Goal: Use online tool/utility: Utilize a website feature to perform a specific function

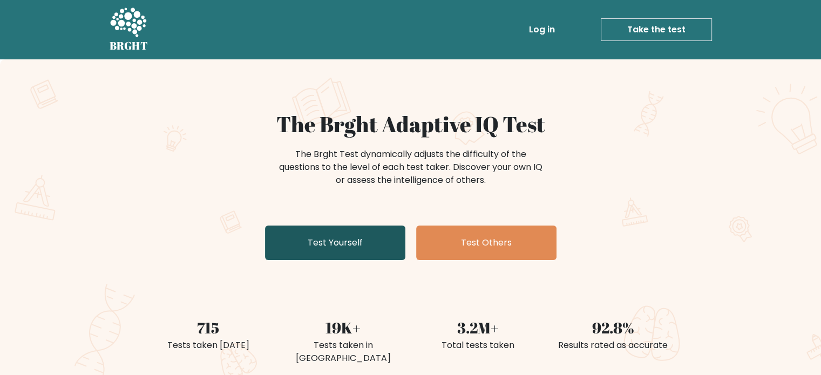
click at [336, 251] on link "Test Yourself" at bounding box center [335, 243] width 140 height 35
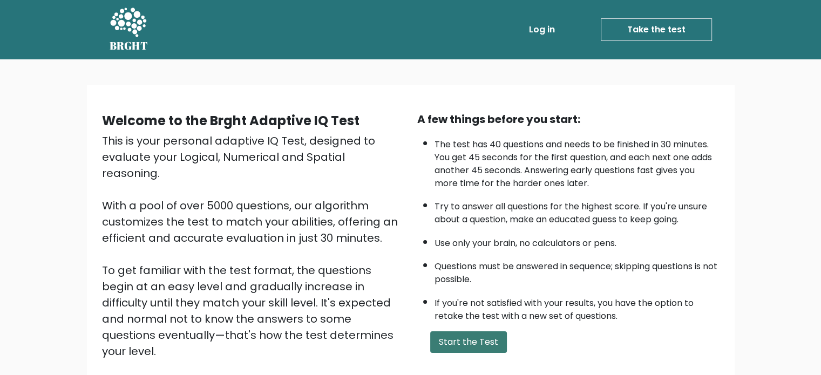
click at [470, 334] on button "Start the Test" at bounding box center [468, 343] width 77 height 22
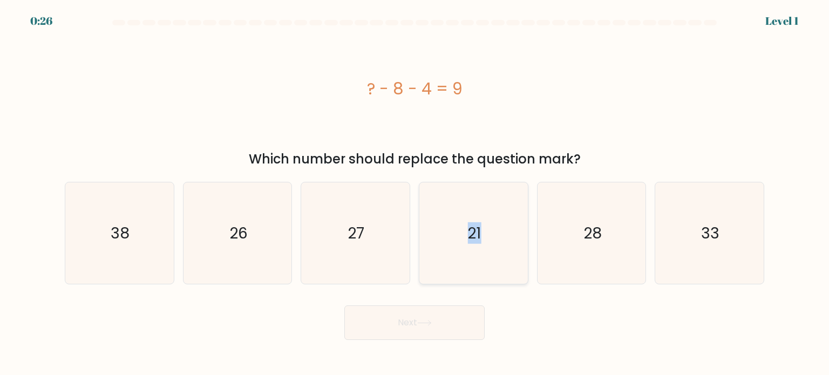
drag, startPoint x: 487, startPoint y: 249, endPoint x: 461, endPoint y: 242, distance: 27.4
click at [461, 242] on icon "21" at bounding box center [474, 233] width 102 height 102
click at [415, 193] on input "d. 21" at bounding box center [415, 190] width 1 height 5
radio input "true"
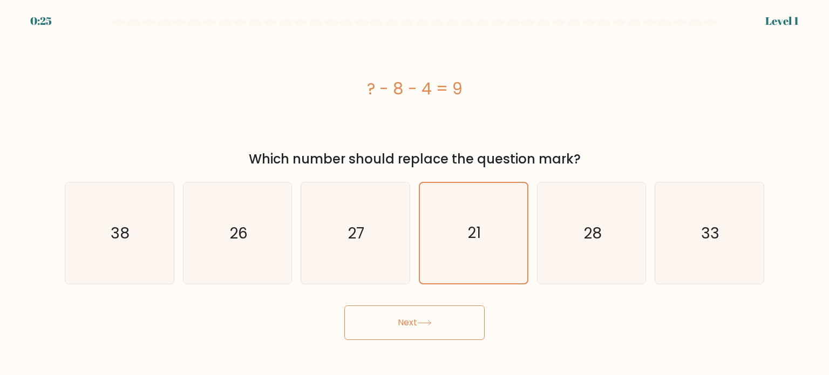
click at [461, 308] on button "Next" at bounding box center [414, 323] width 140 height 35
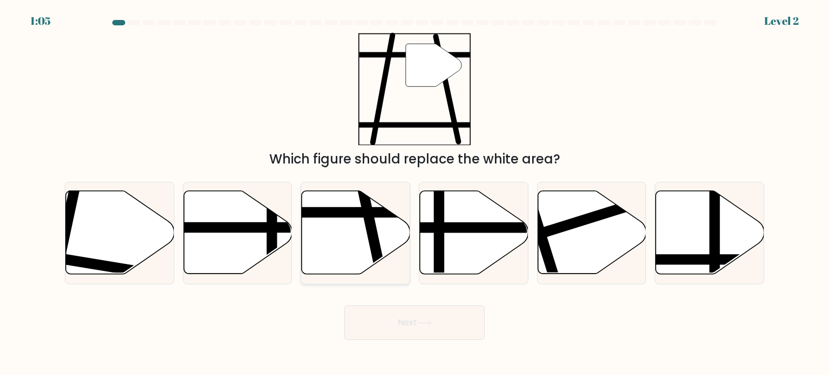
click at [357, 239] on icon at bounding box center [356, 232] width 109 height 83
click at [415, 193] on input "c." at bounding box center [415, 190] width 1 height 5
radio input "true"
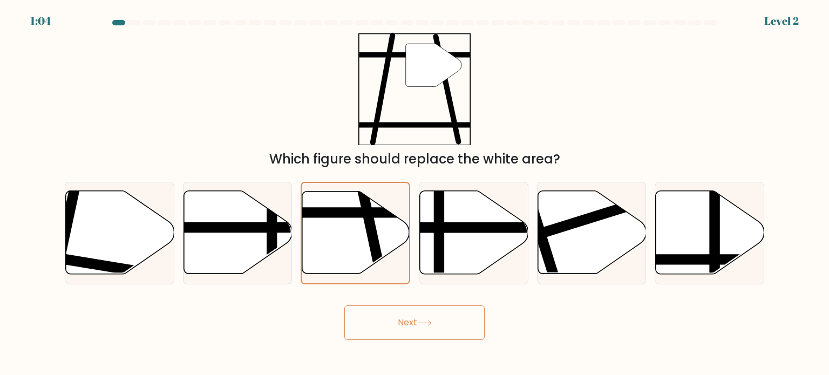
click at [376, 315] on button "Next" at bounding box center [414, 323] width 140 height 35
